Goal: Task Accomplishment & Management: Manage account settings

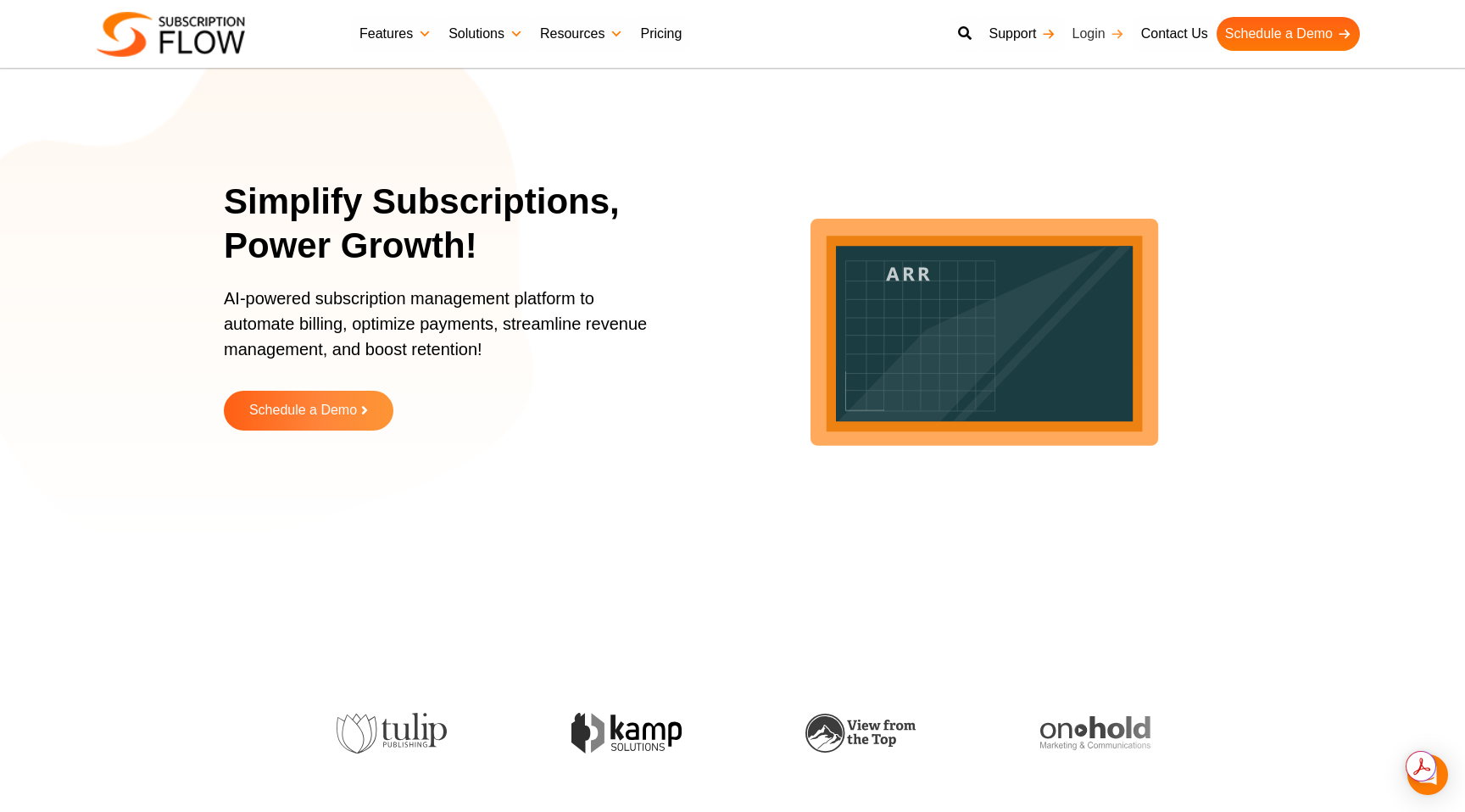
click at [1093, 34] on link "Login" at bounding box center [1098, 33] width 69 height 33
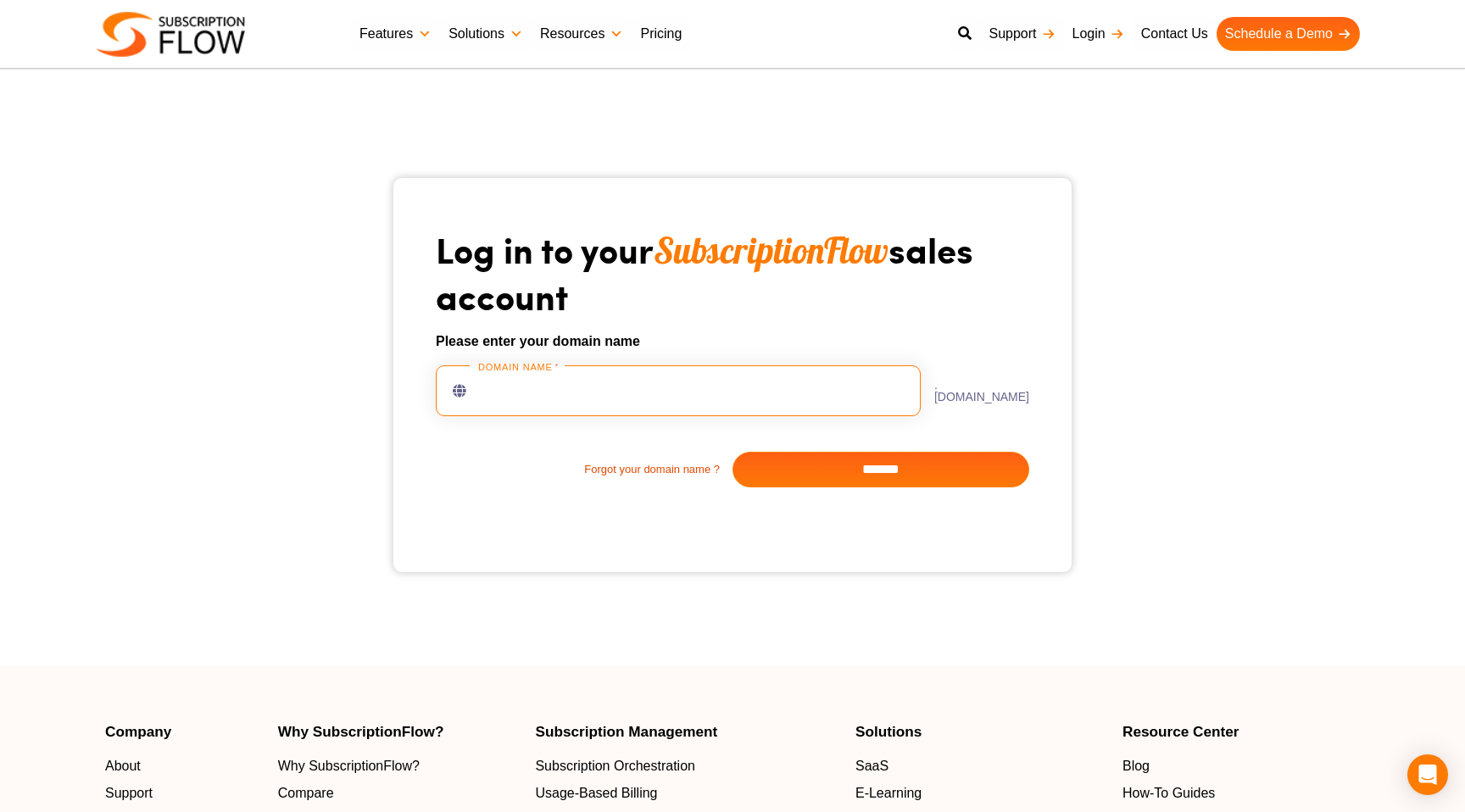
click at [526, 391] on input "text" at bounding box center [678, 391] width 485 height 51
type input "**********"
click at [813, 470] on input "*******" at bounding box center [881, 469] width 297 height 35
